Goal: Find specific page/section: Find specific page/section

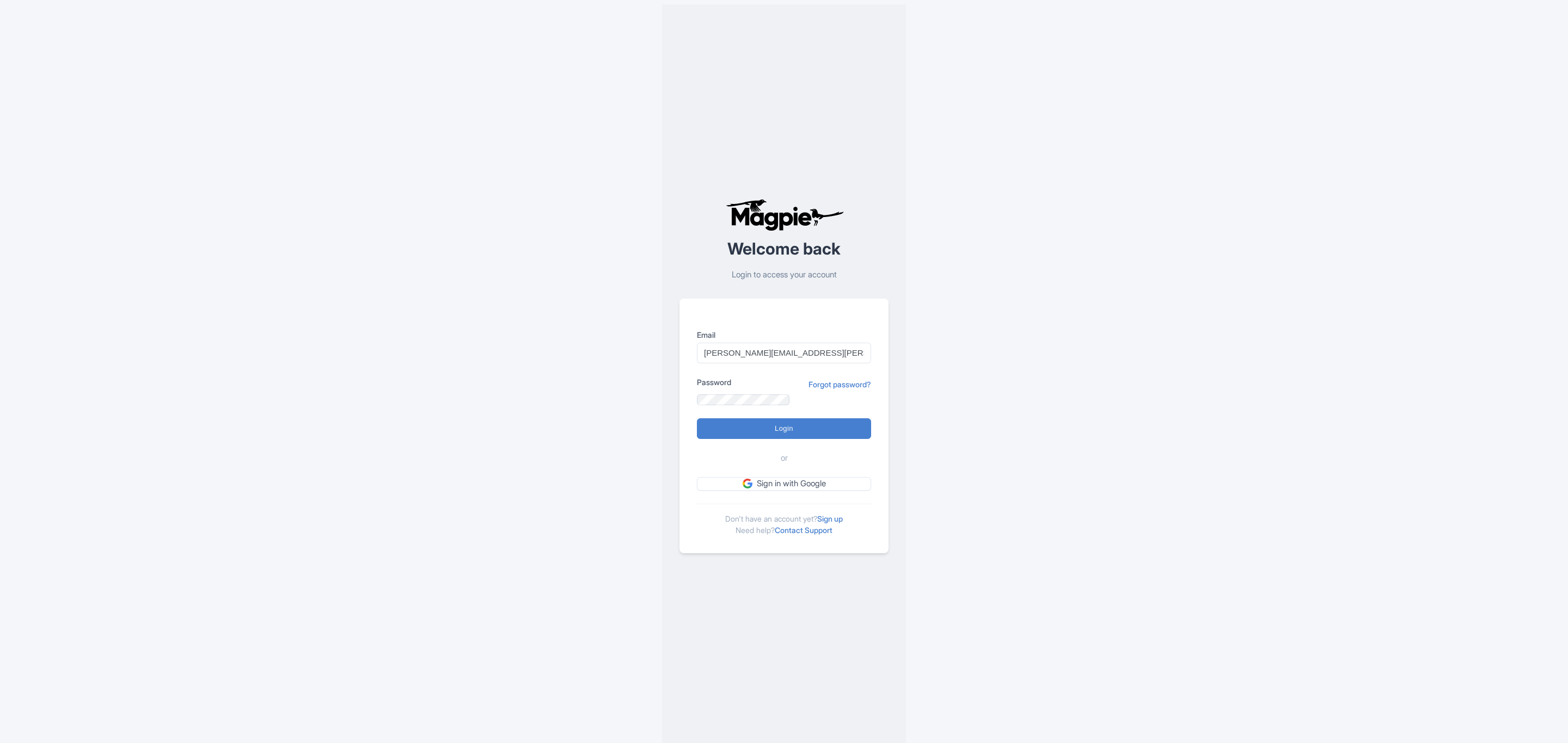
scroll to position [0, 2]
click at [697, 419] on input "Login" at bounding box center [784, 428] width 174 height 20
type input "Logging in..."
click at [253, 240] on html "Welcome back Login to access your account Email craig.cartwright@gocity.com Pas…" at bounding box center [784, 372] width 1568 height 743
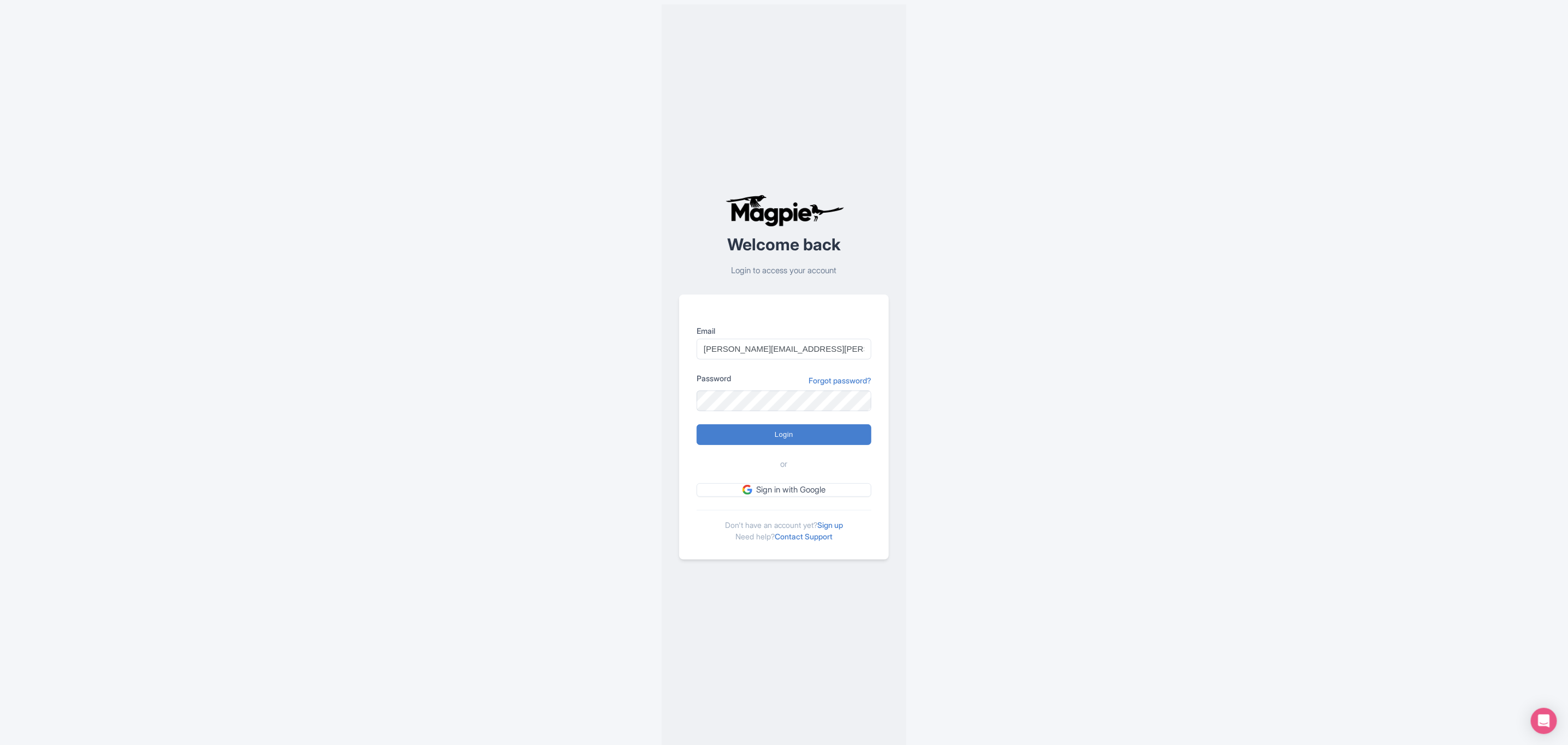
click at [697, 425] on input "Login" at bounding box center [784, 434] width 175 height 20
type input "Logging in..."
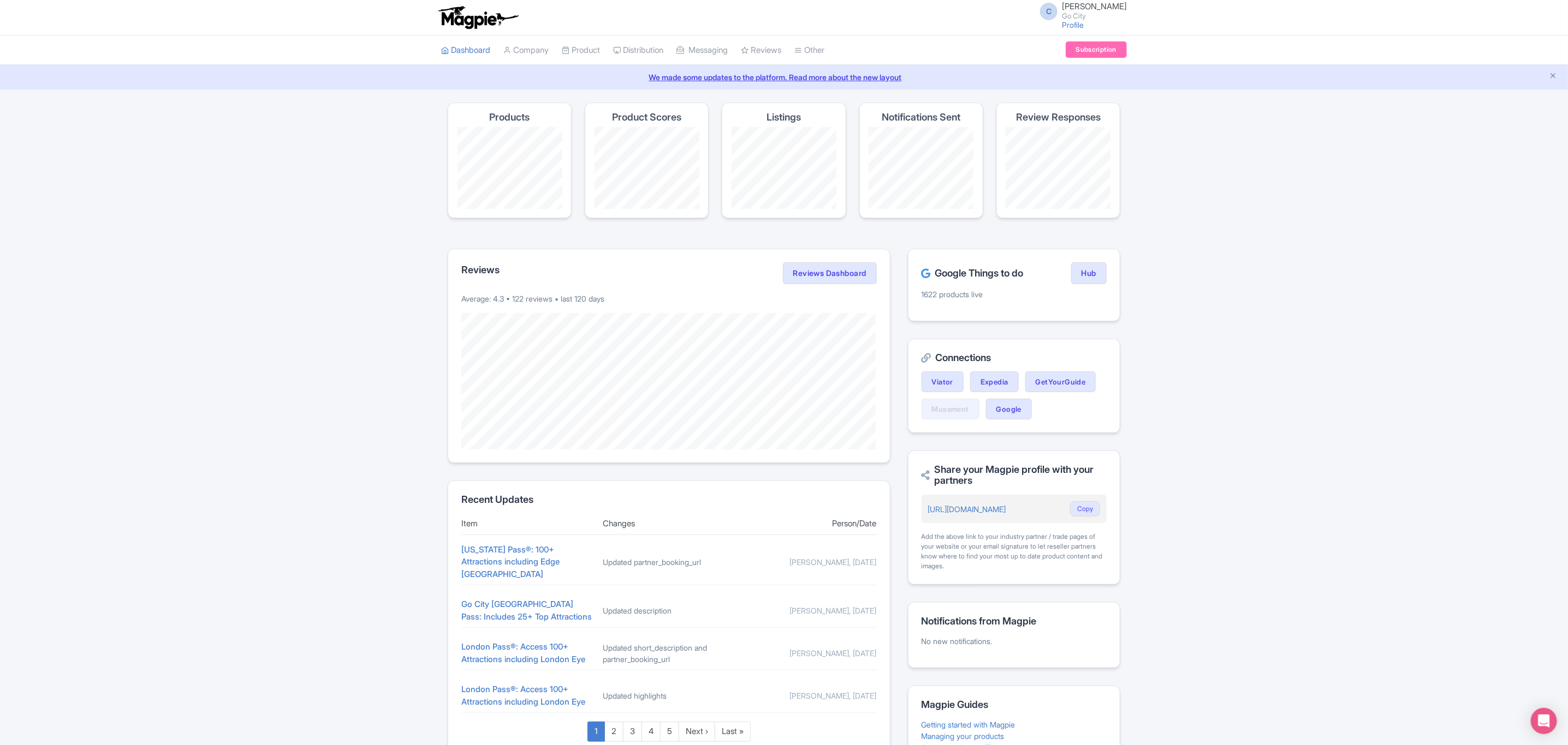
click at [350, 201] on div "Success You have been logged in Magpie recommends Translate your content Using …" at bounding box center [784, 444] width 1568 height 684
click at [1082, 282] on link "Hub" at bounding box center [1088, 273] width 36 height 22
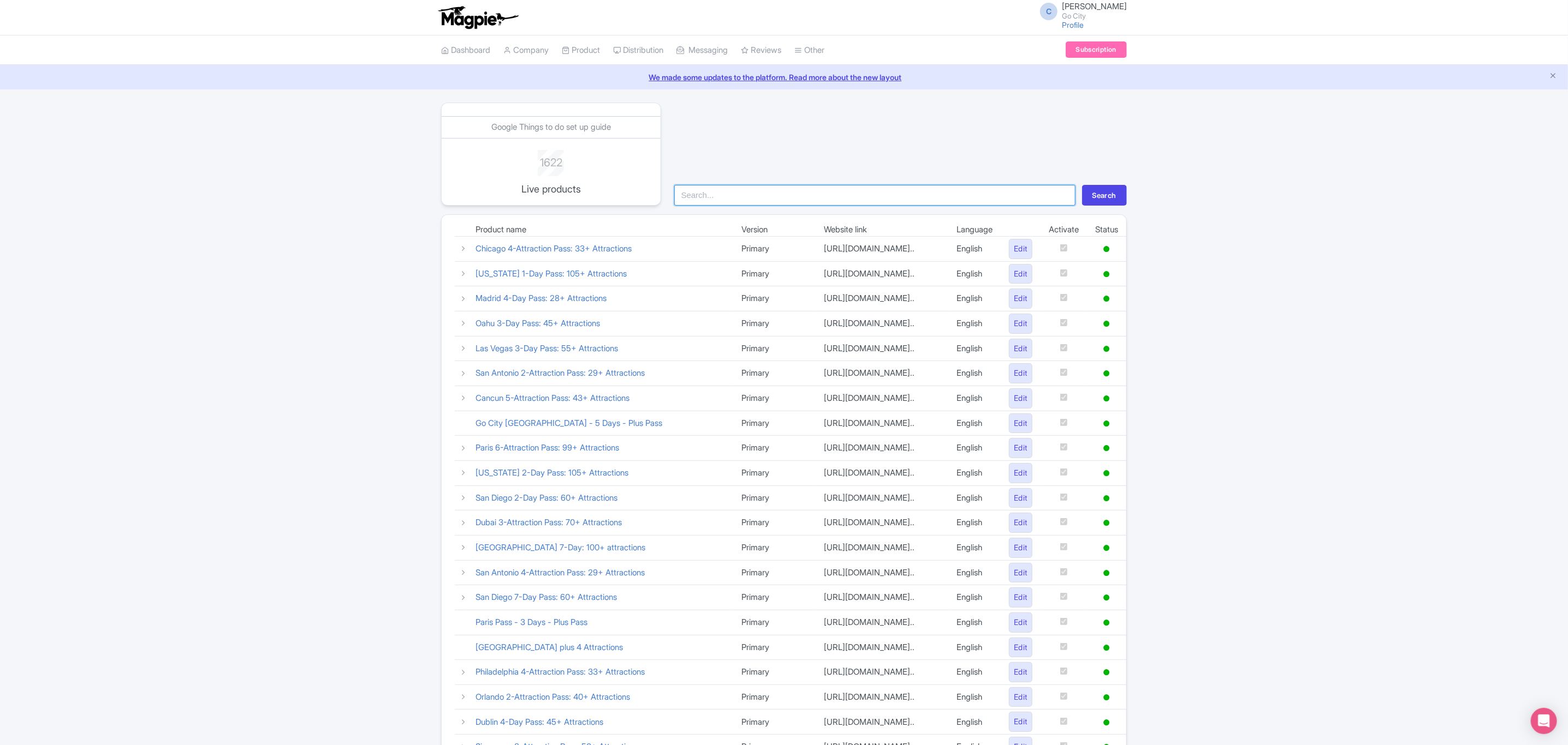
click at [719, 197] on input "search" at bounding box center [875, 195] width 402 height 20
type input "essential"
click at [1082, 185] on button "Search" at bounding box center [1105, 195] width 44 height 20
